Goal: Information Seeking & Learning: Learn about a topic

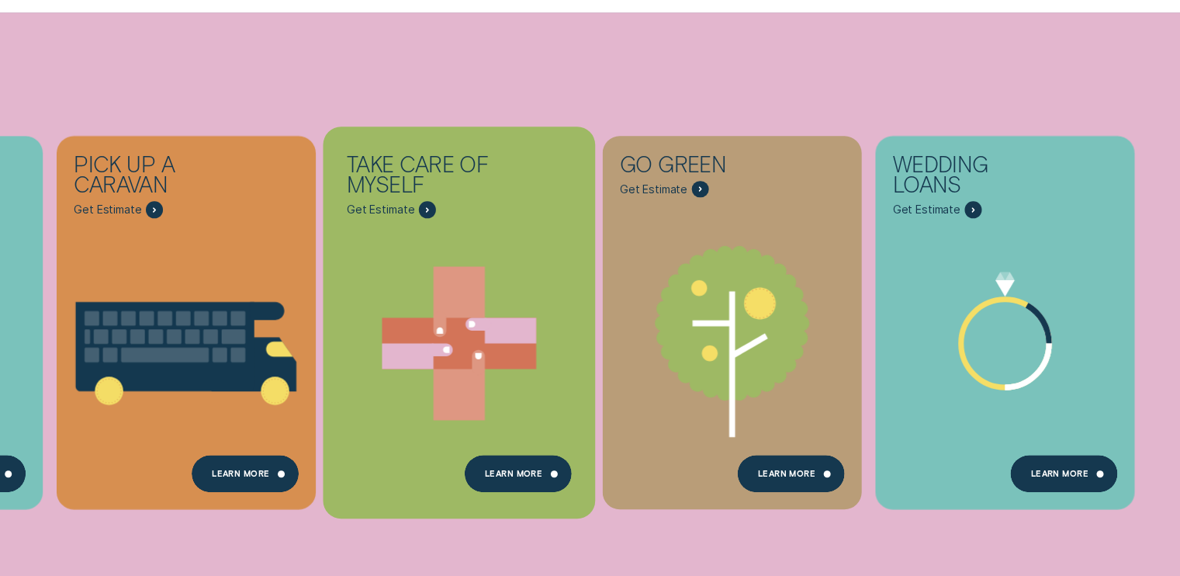
scroll to position [698, 0]
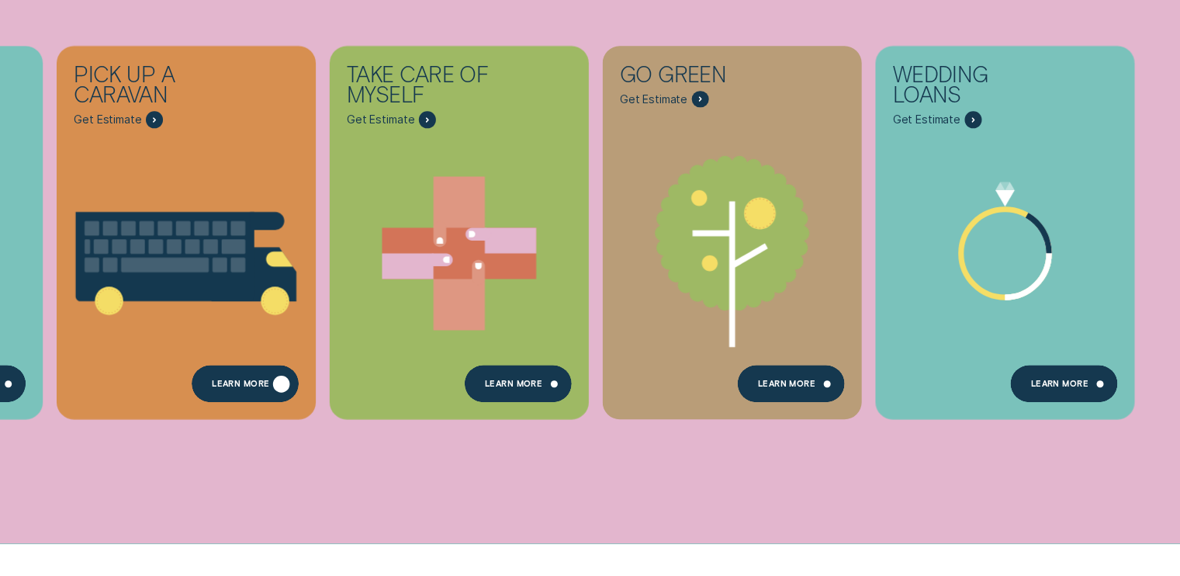
click at [244, 369] on div "Learn More" at bounding box center [245, 383] width 107 height 37
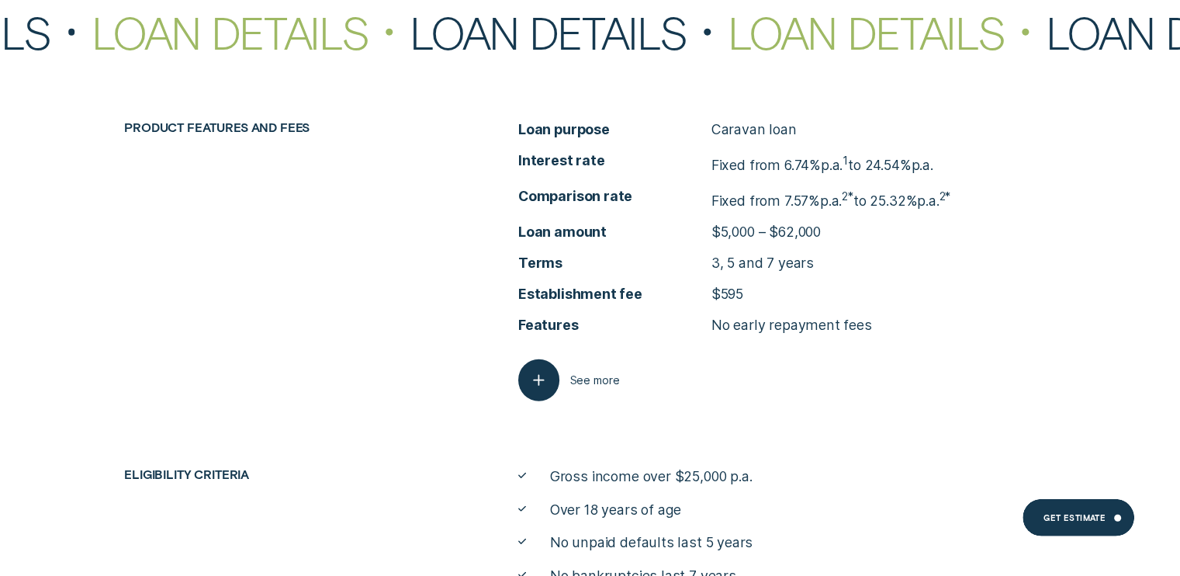
scroll to position [3956, 0]
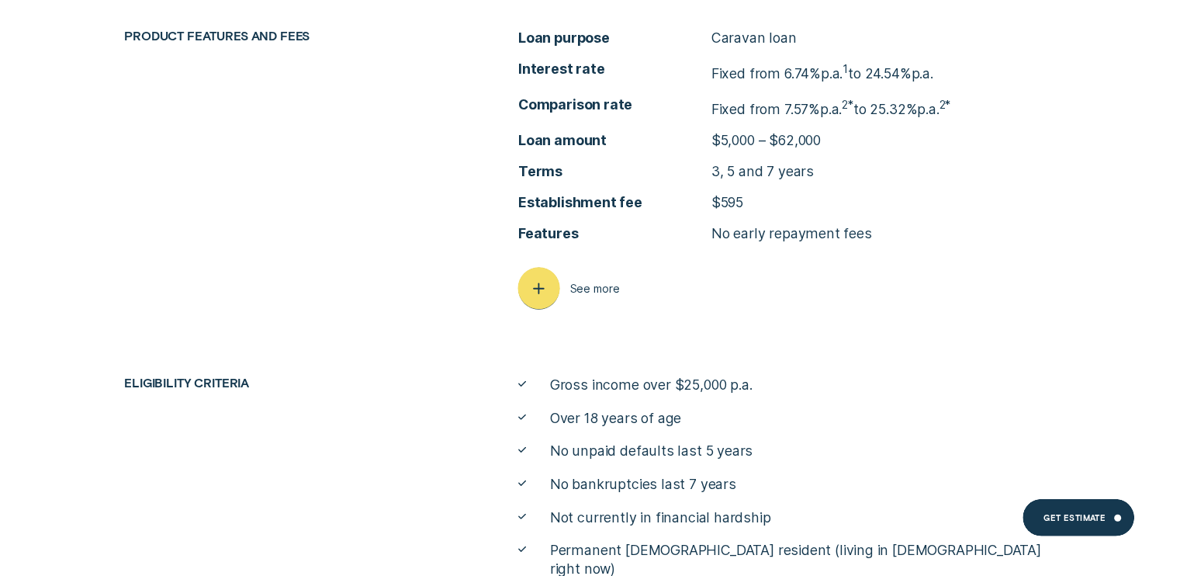
click at [532, 283] on icon "button" at bounding box center [538, 289] width 21 height 24
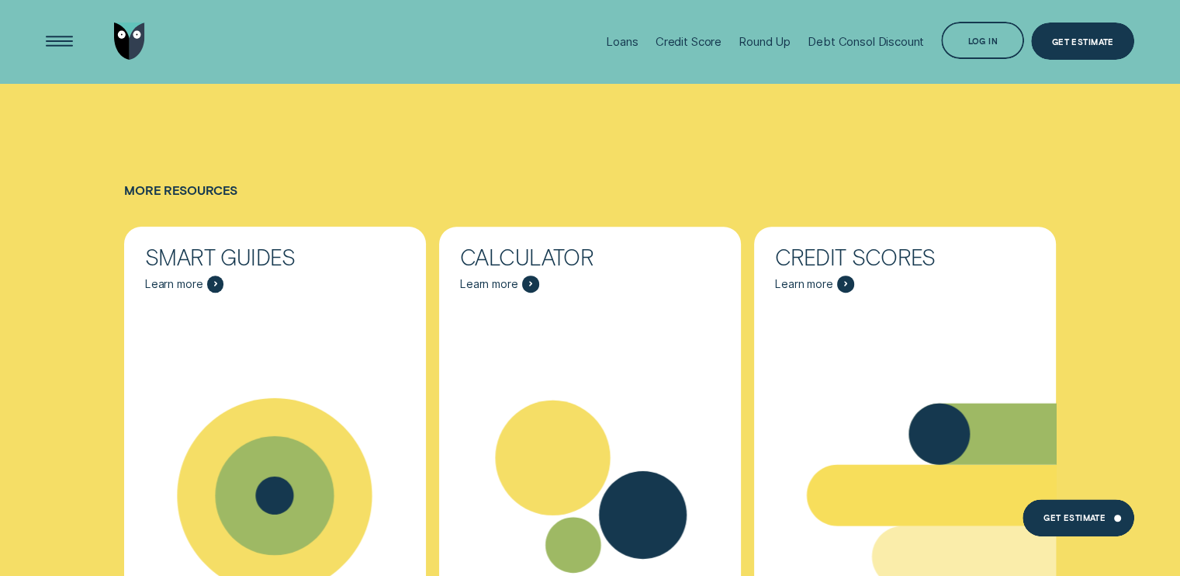
scroll to position [6903, 0]
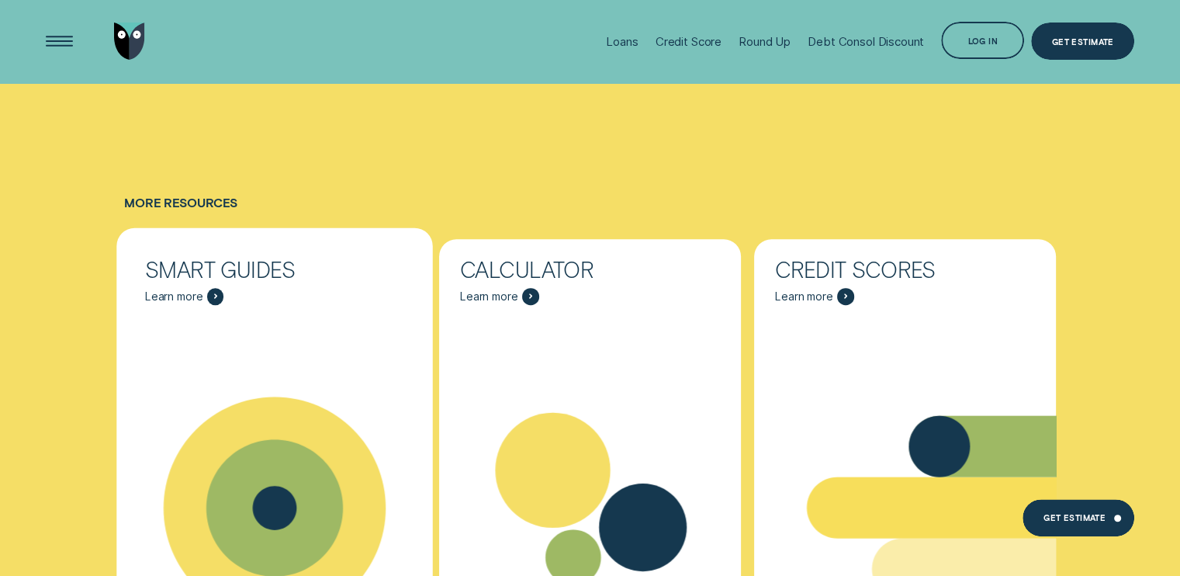
click at [172, 289] on span "Learn more" at bounding box center [174, 296] width 58 height 14
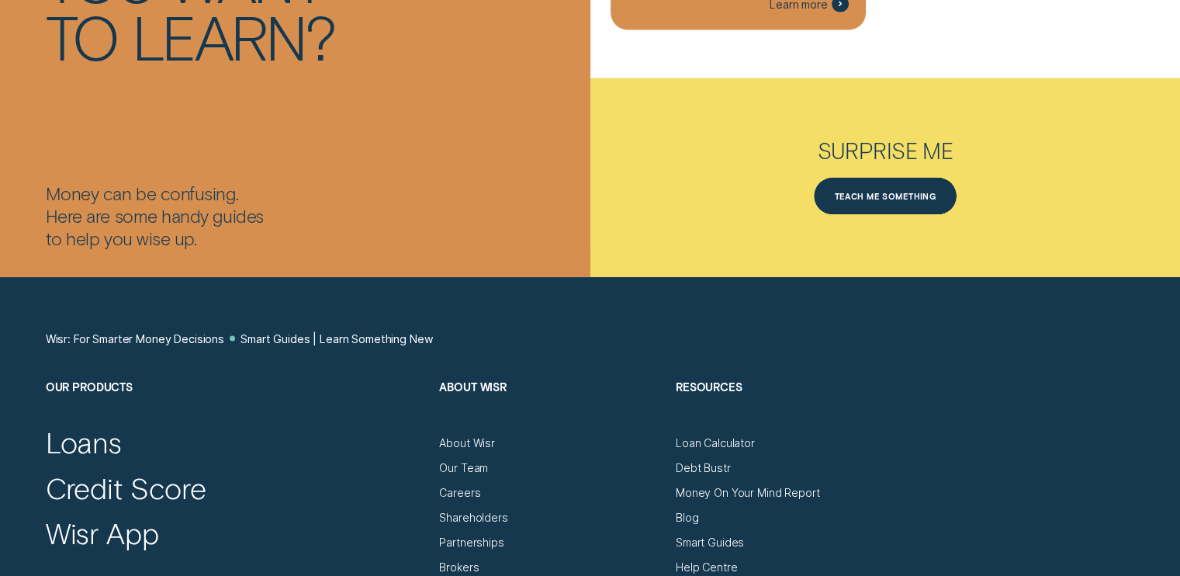
scroll to position [3413, 0]
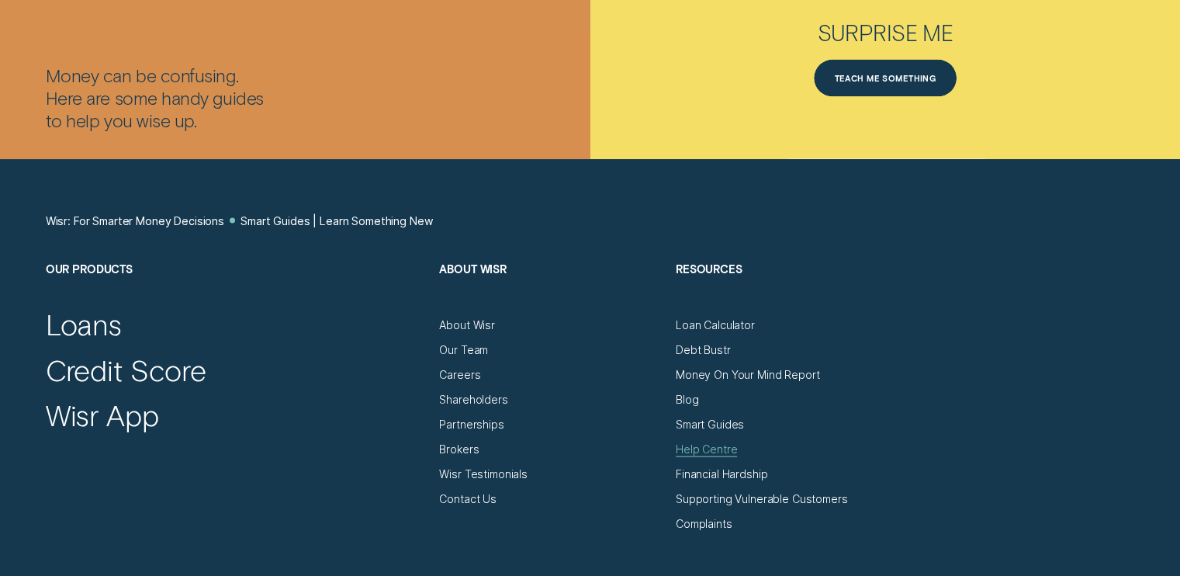
click at [698, 446] on div "Help Centre" at bounding box center [706, 449] width 61 height 14
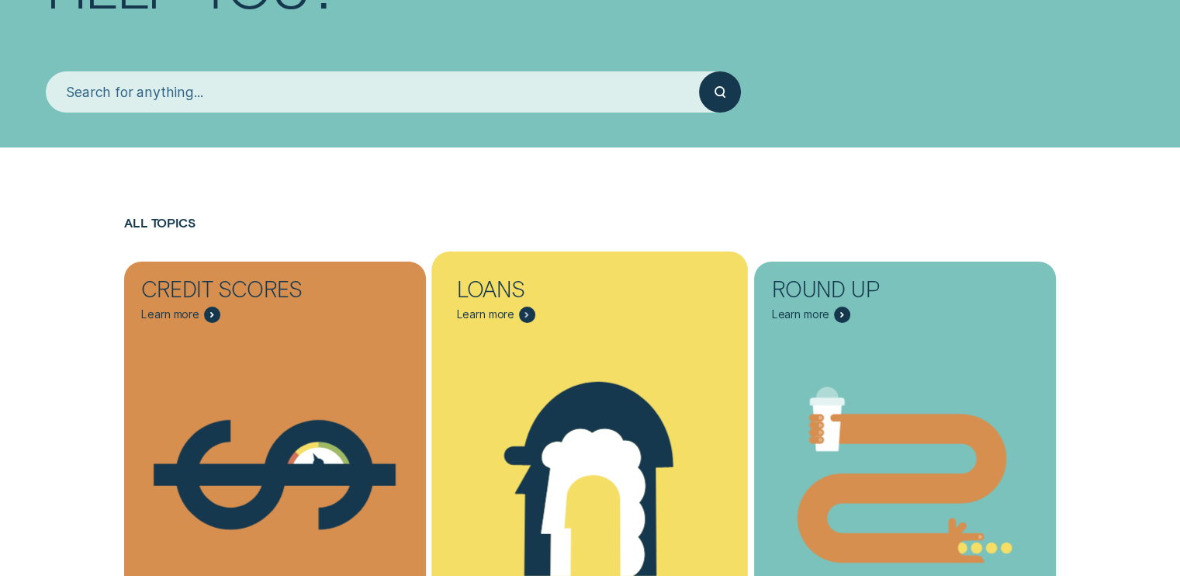
scroll to position [310, 0]
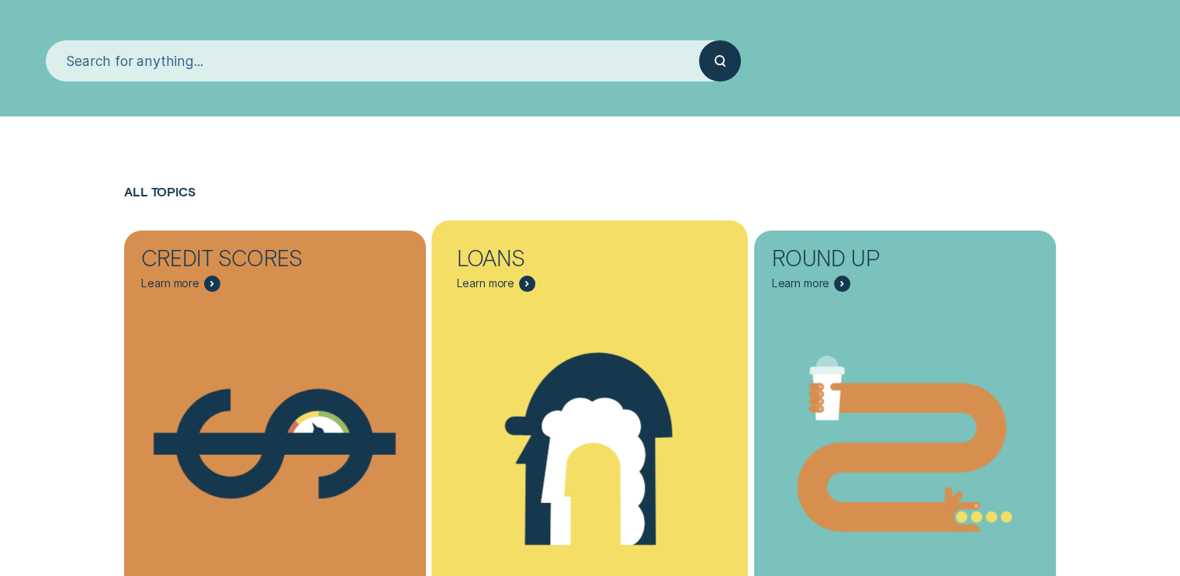
click at [570, 297] on div "Personalised Loans - One" at bounding box center [590, 443] width 316 height 319
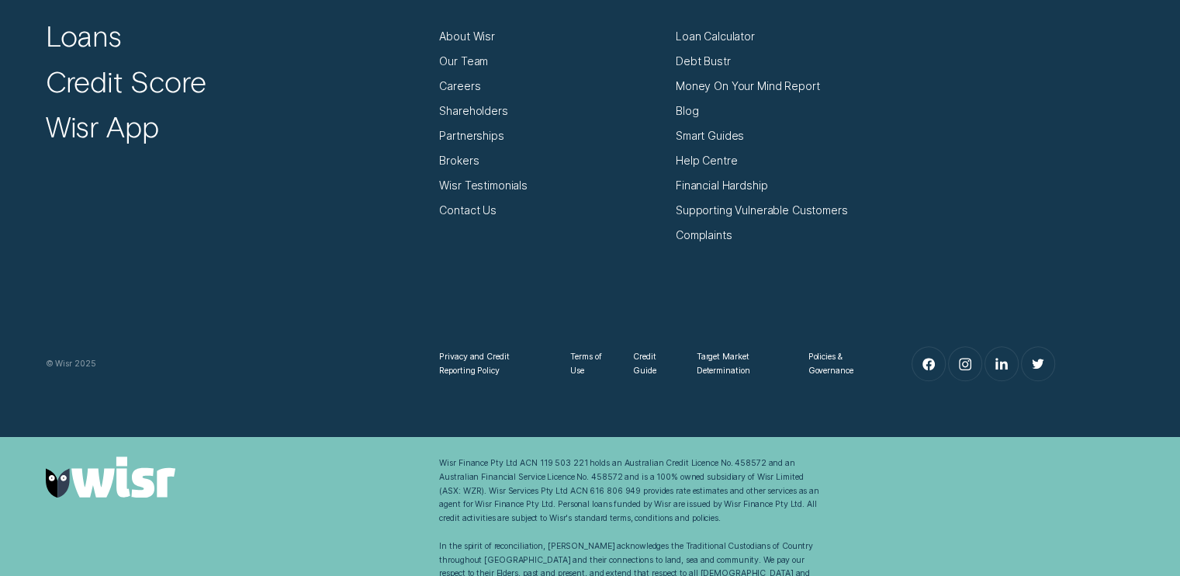
scroll to position [7199, 0]
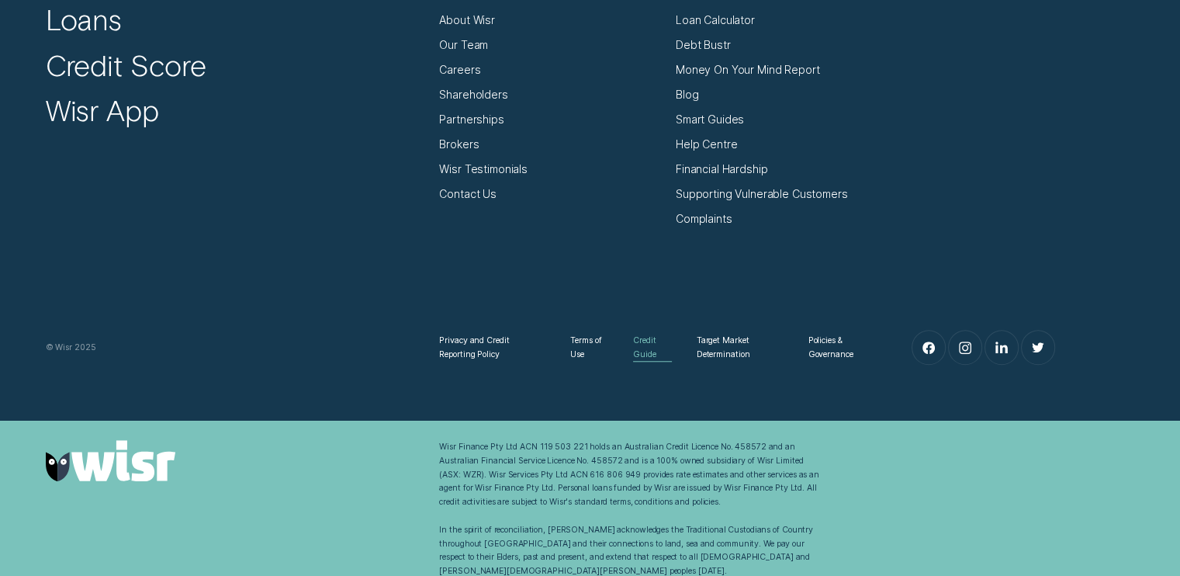
click at [638, 334] on div "Credit Guide" at bounding box center [652, 348] width 39 height 28
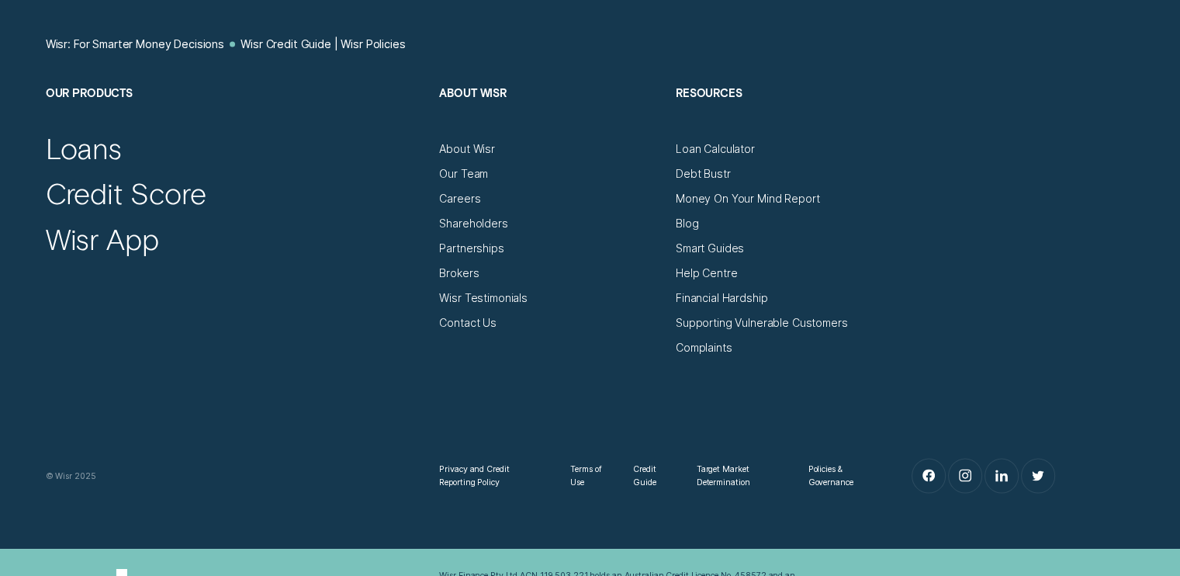
scroll to position [2990, 0]
